Goal: Navigation & Orientation: Find specific page/section

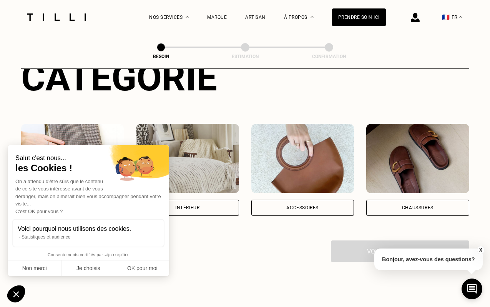
scroll to position [115, 0]
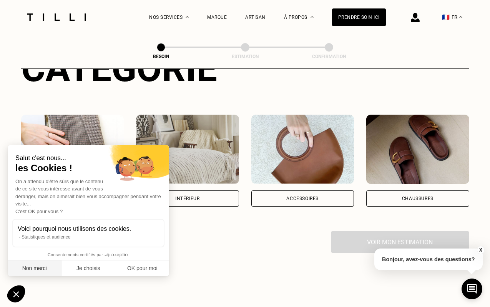
click at [36, 270] on button "Non merci" at bounding box center [35, 268] width 54 height 16
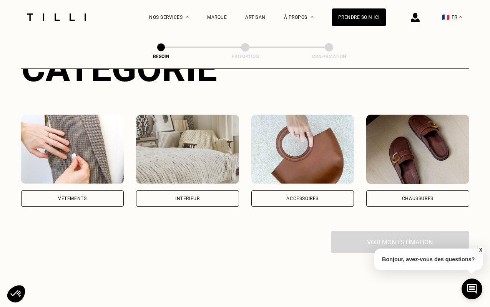
click at [88, 190] on div "Vêtements" at bounding box center [72, 198] width 103 height 16
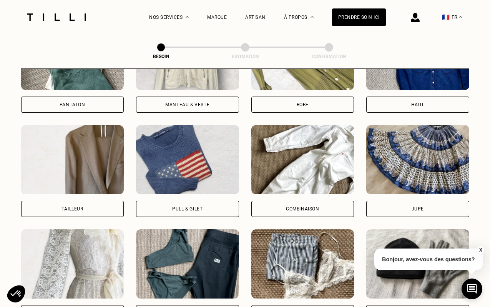
scroll to position [415, 0]
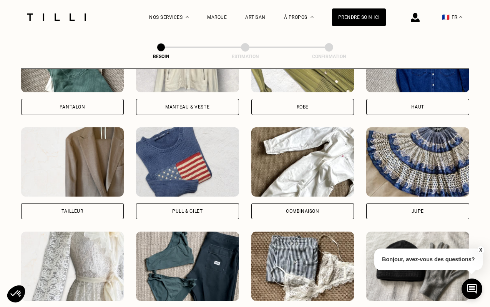
click at [202, 105] on div "Manteau & Veste" at bounding box center [187, 107] width 44 height 5
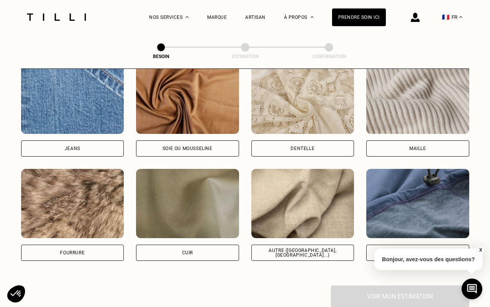
scroll to position [844, 0]
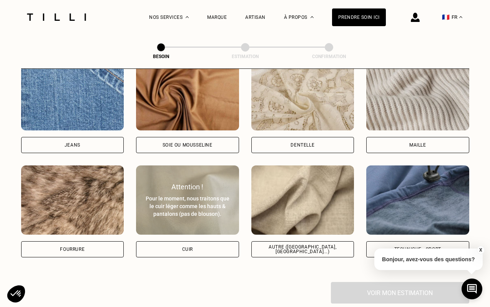
click at [190, 194] on div "Pour le moment, nous traitons que le cuir léger comme les hauts & pantalons (pa…" at bounding box center [188, 205] width 86 height 23
select select "FR"
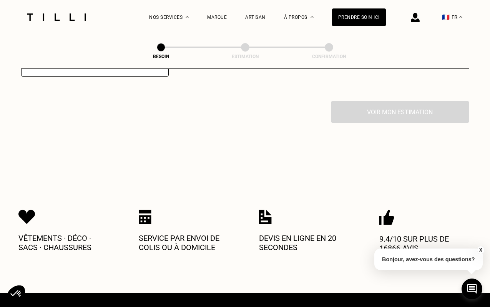
scroll to position [1185, 0]
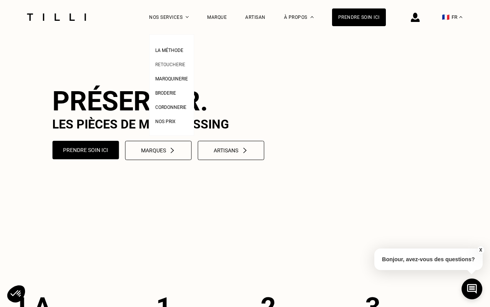
click at [172, 64] on span "Retoucherie" at bounding box center [170, 64] width 30 height 5
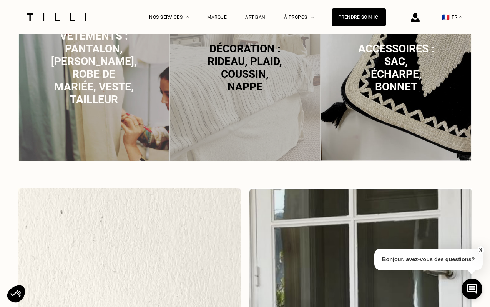
scroll to position [741, 0]
